Goal: Task Accomplishment & Management: Manage account settings

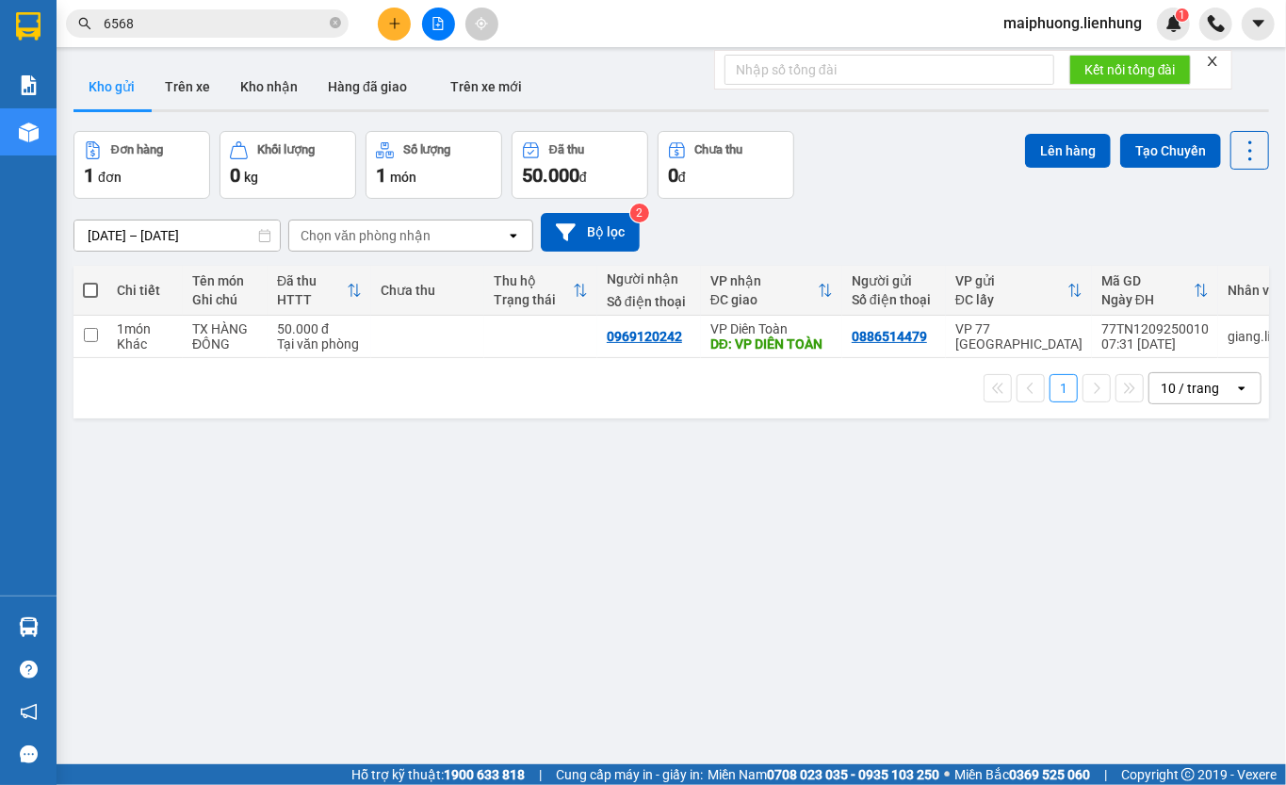
click at [209, 17] on input "6568" at bounding box center [215, 23] width 222 height 21
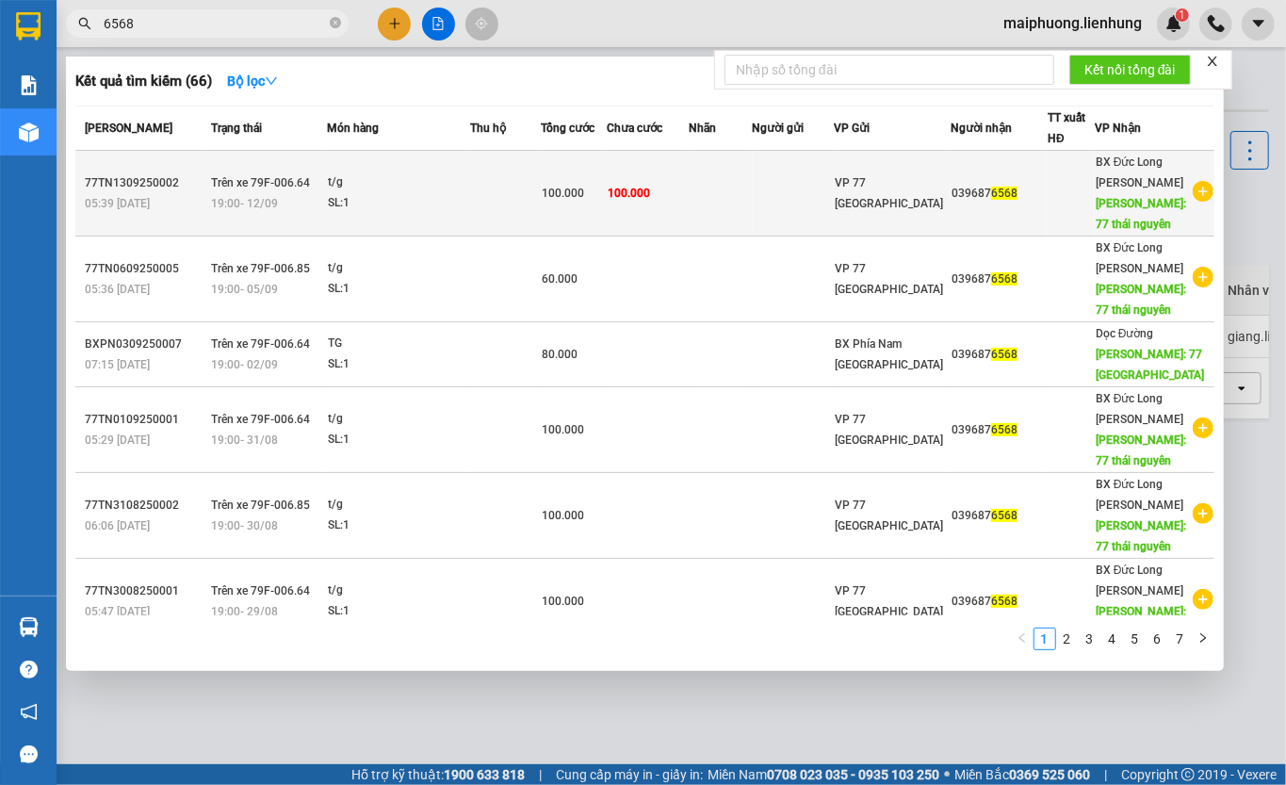
click at [725, 228] on td at bounding box center [720, 194] width 64 height 86
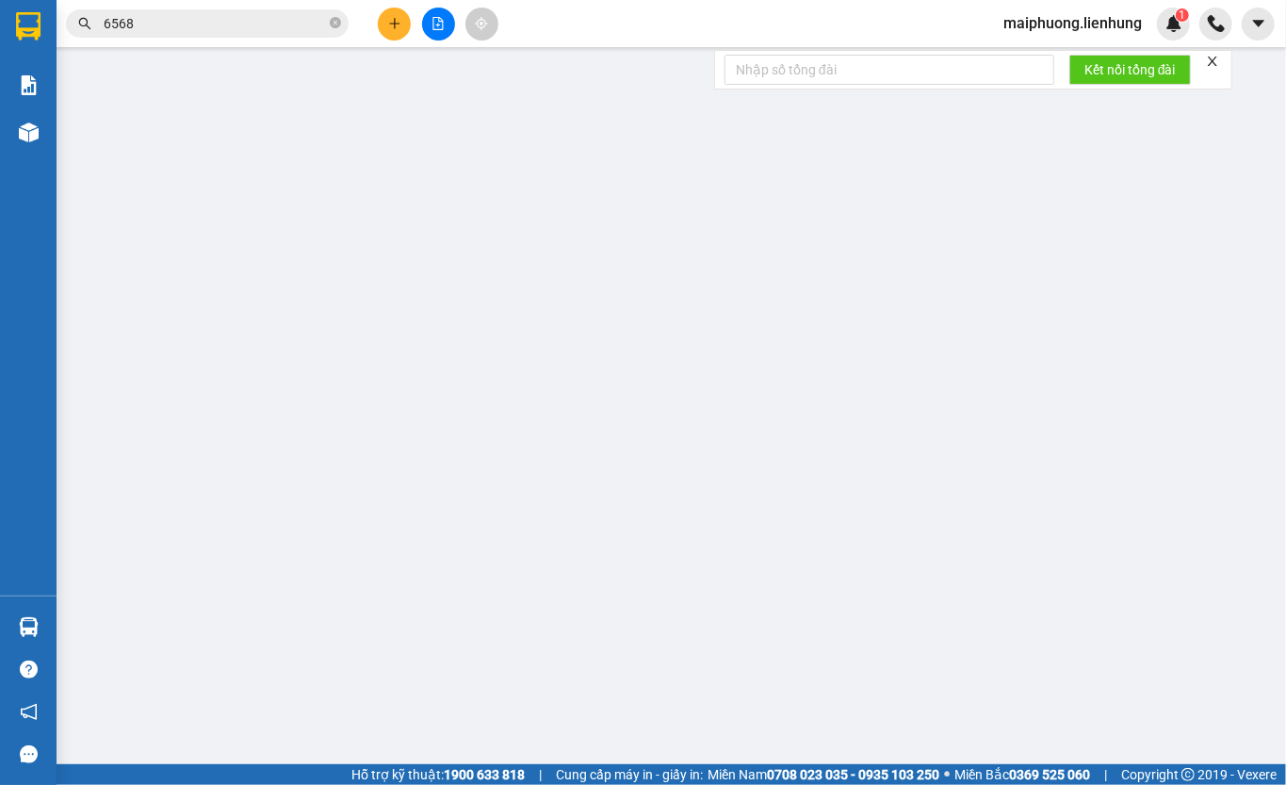
type input "0396876568"
type input "77 [GEOGRAPHIC_DATA]"
type input "100.000"
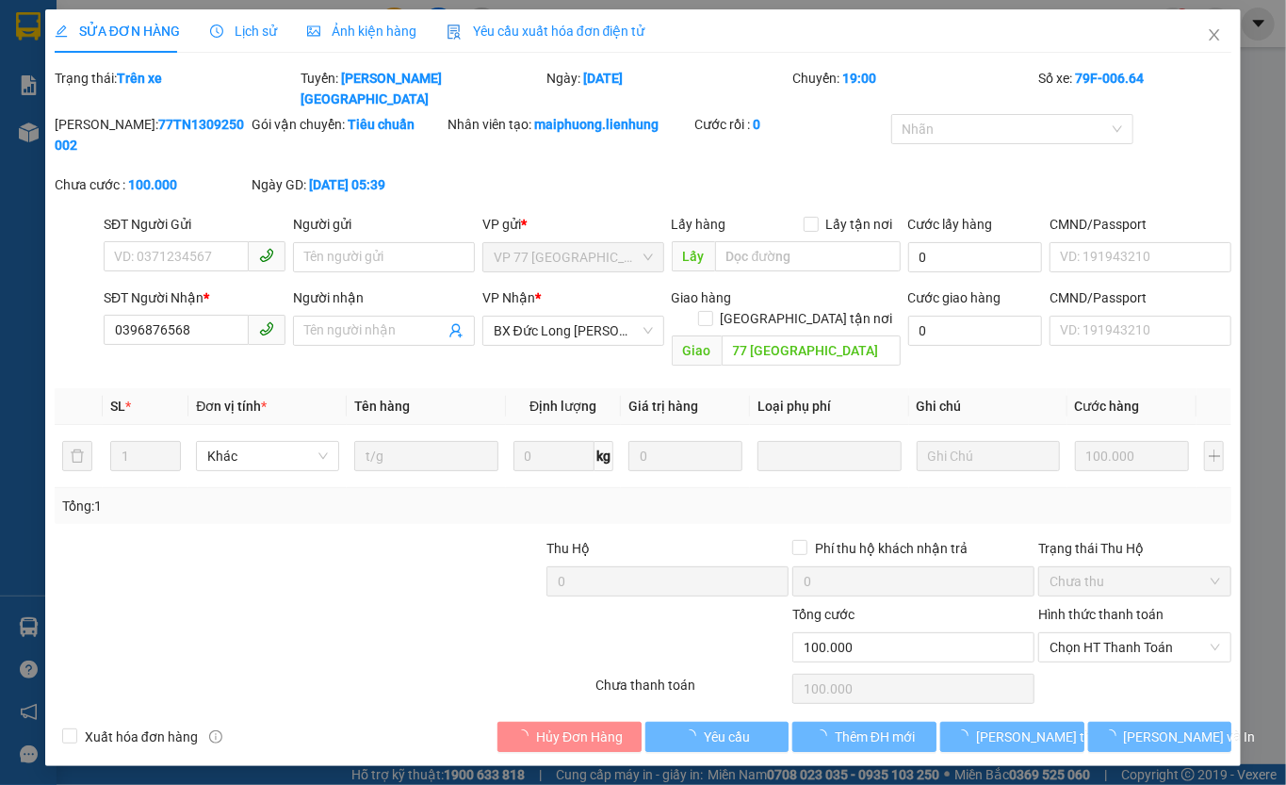
click at [1090, 604] on div "Hình thức thanh toán" at bounding box center [1134, 618] width 193 height 28
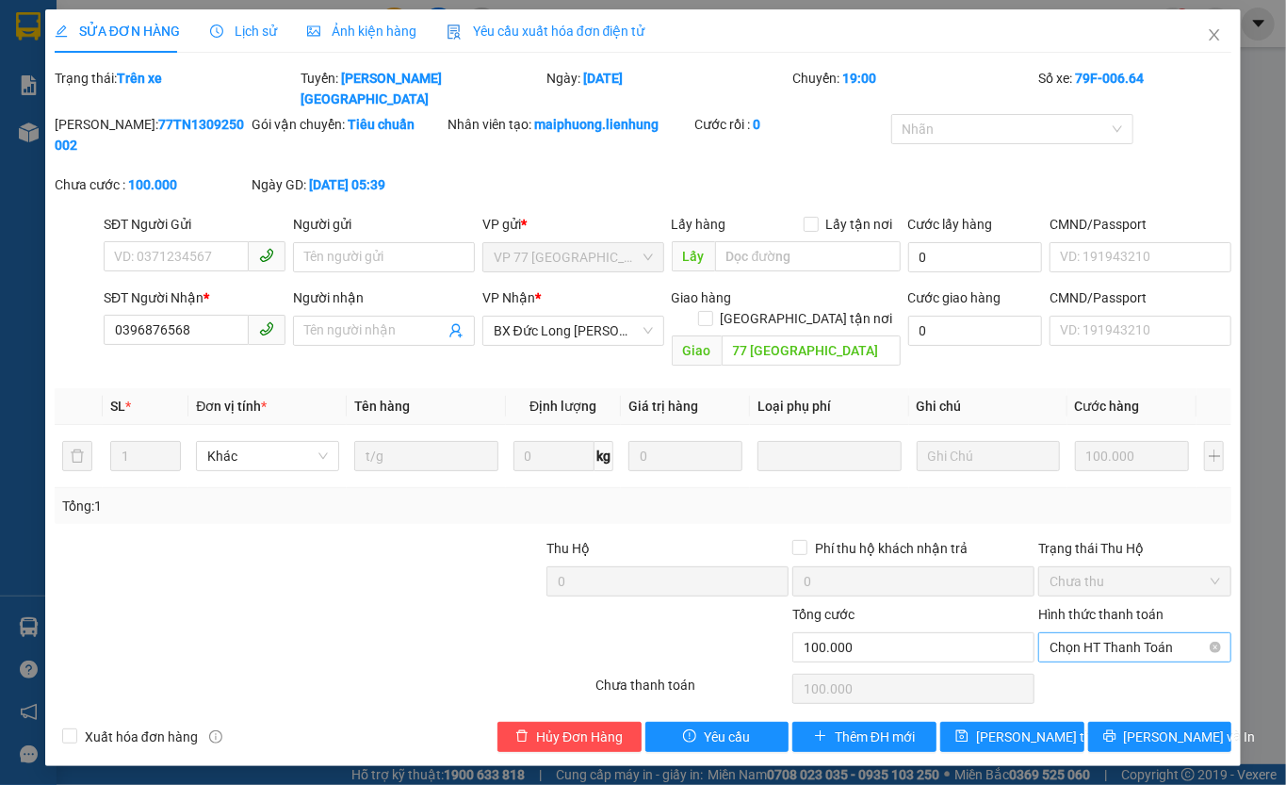
click at [1089, 633] on span "Chọn HT Thanh Toán" at bounding box center [1134, 647] width 170 height 28
click at [1094, 620] on div "Tại văn phòng" at bounding box center [1135, 623] width 170 height 21
type input "0"
click at [1026, 726] on span "[PERSON_NAME] thay đổi" at bounding box center [1051, 736] width 151 height 21
